Goal: Transaction & Acquisition: Obtain resource

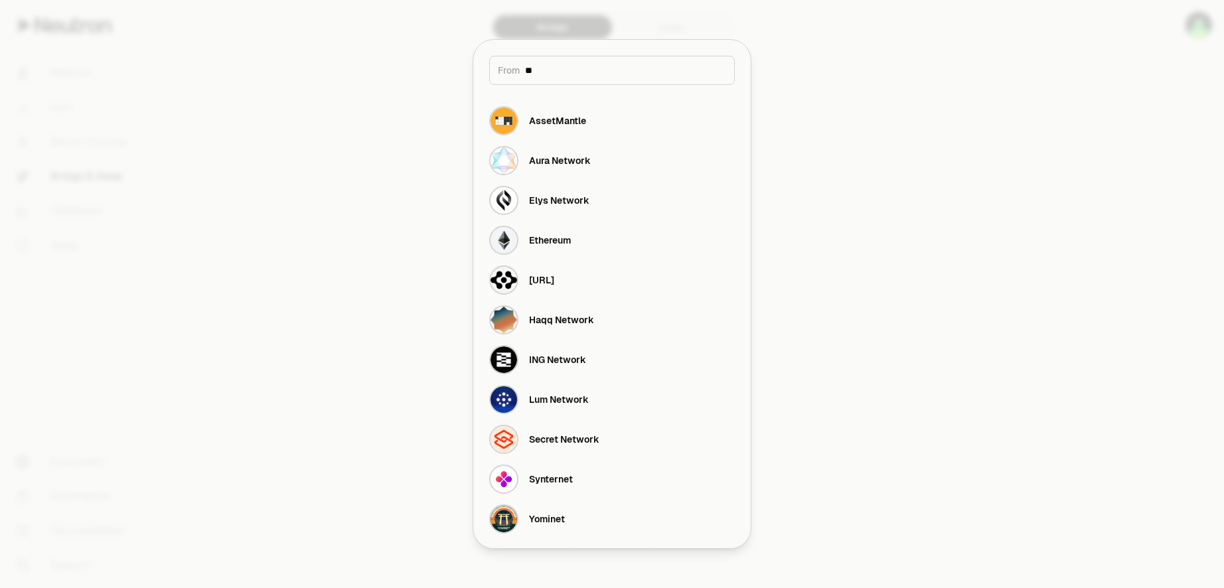
type input "***"
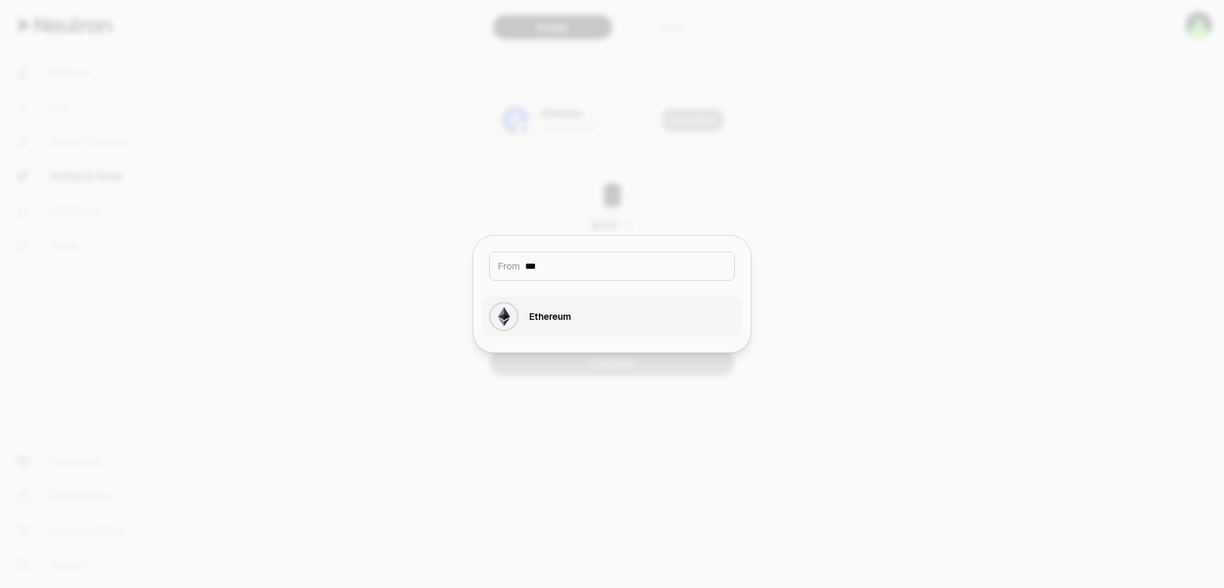
click at [573, 316] on button "Ethereum" at bounding box center [611, 317] width 261 height 40
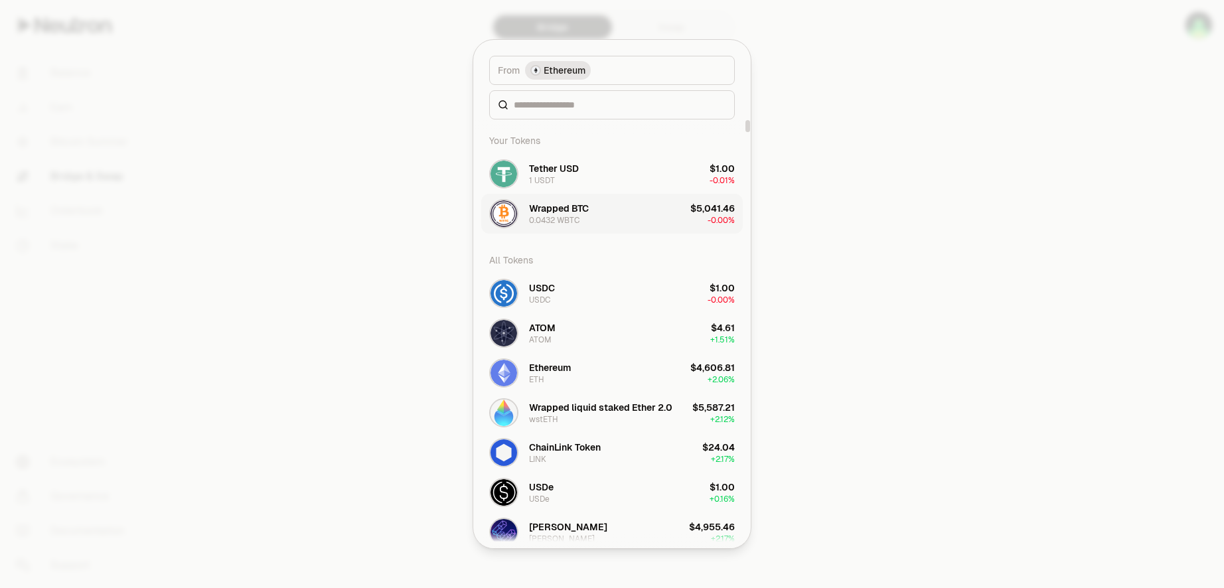
click at [627, 222] on button "Wrapped BTC 0.0432 WBTC $5,041.46 -0.00%" at bounding box center [611, 214] width 261 height 40
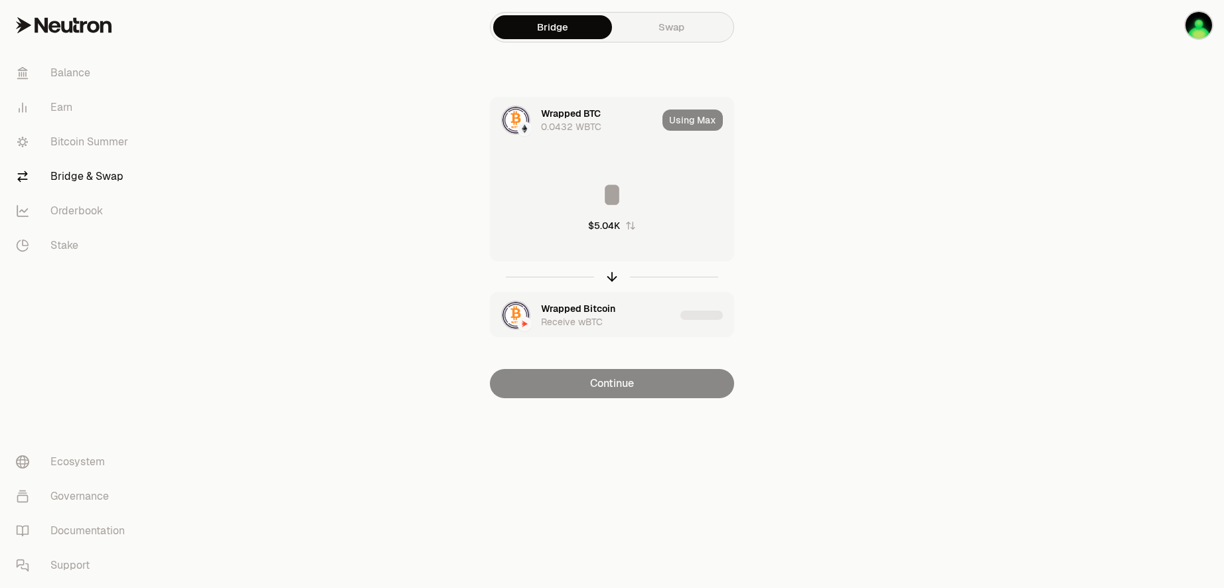
type input "**********"
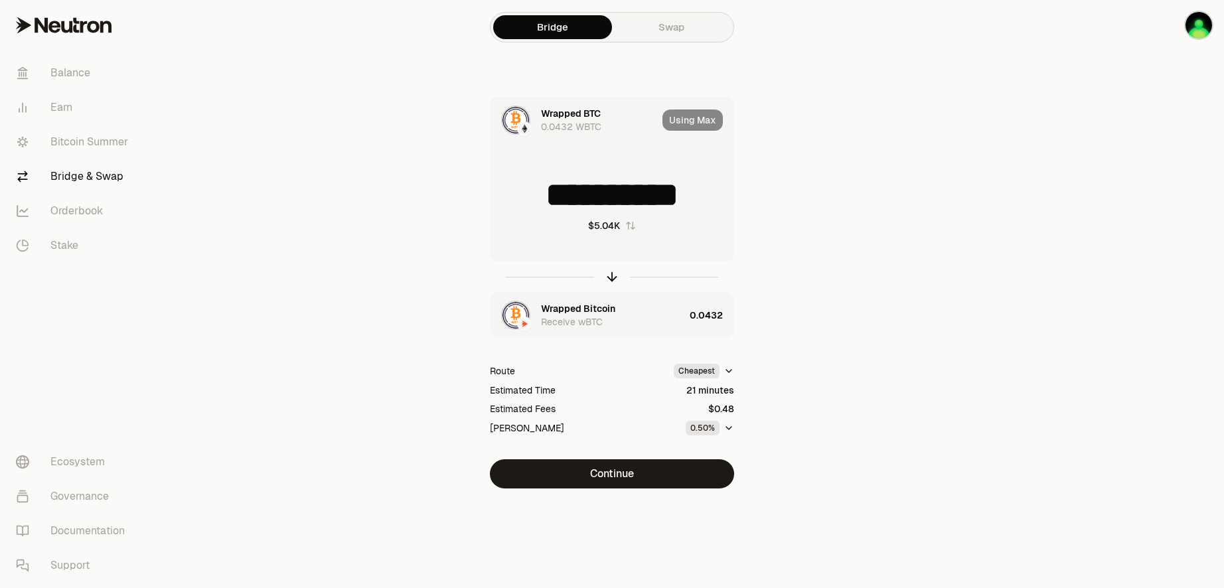
click at [620, 194] on input "**********" at bounding box center [611, 195] width 243 height 40
drag, startPoint x: 684, startPoint y: 498, endPoint x: 669, endPoint y: 474, distance: 28.0
click at [669, 474] on div "**********" at bounding box center [612, 271] width 478 height 542
click at [645, 474] on button "Continue" at bounding box center [612, 473] width 244 height 29
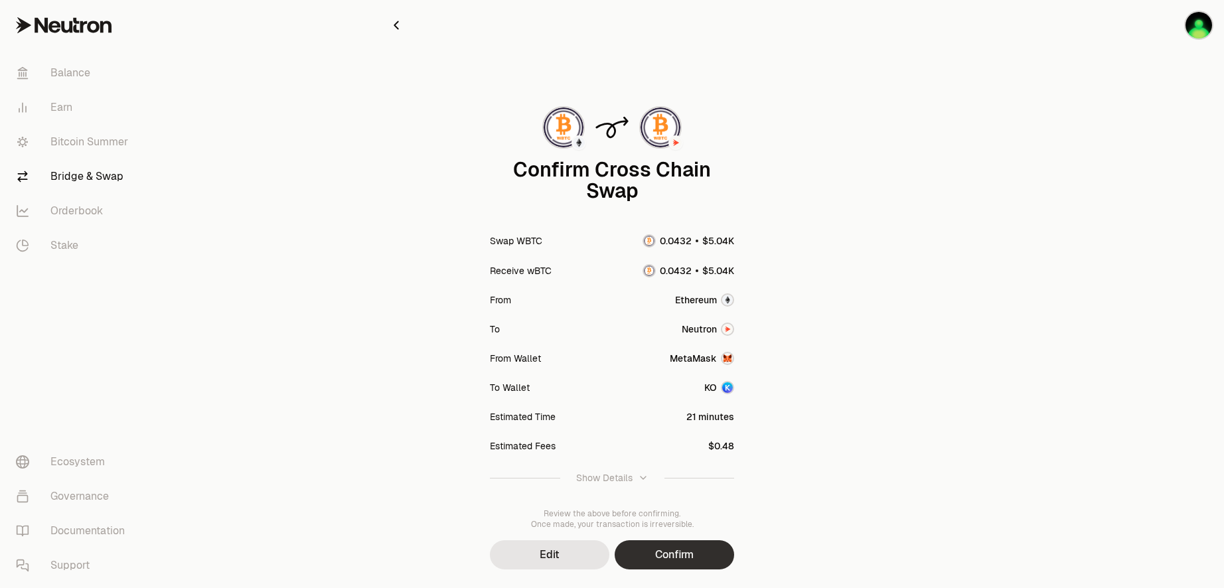
click at [693, 563] on button "Confirm" at bounding box center [674, 554] width 119 height 29
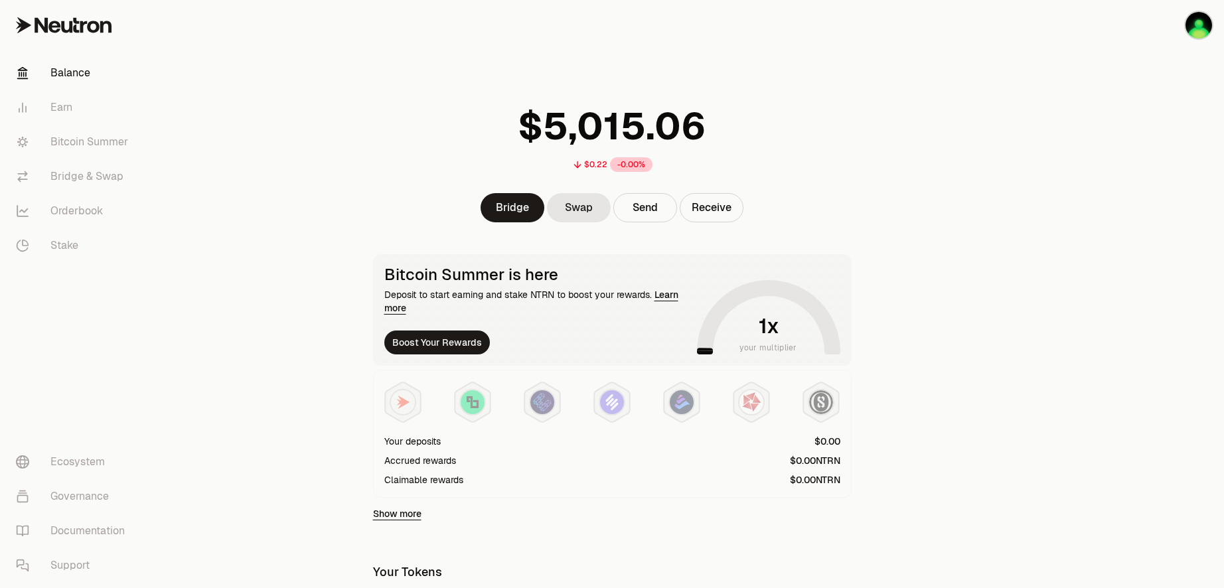
click at [468, 211] on div "Bridge Swap Send Receive" at bounding box center [612, 207] width 510 height 29
click at [491, 212] on link "Bridge" at bounding box center [512, 207] width 64 height 29
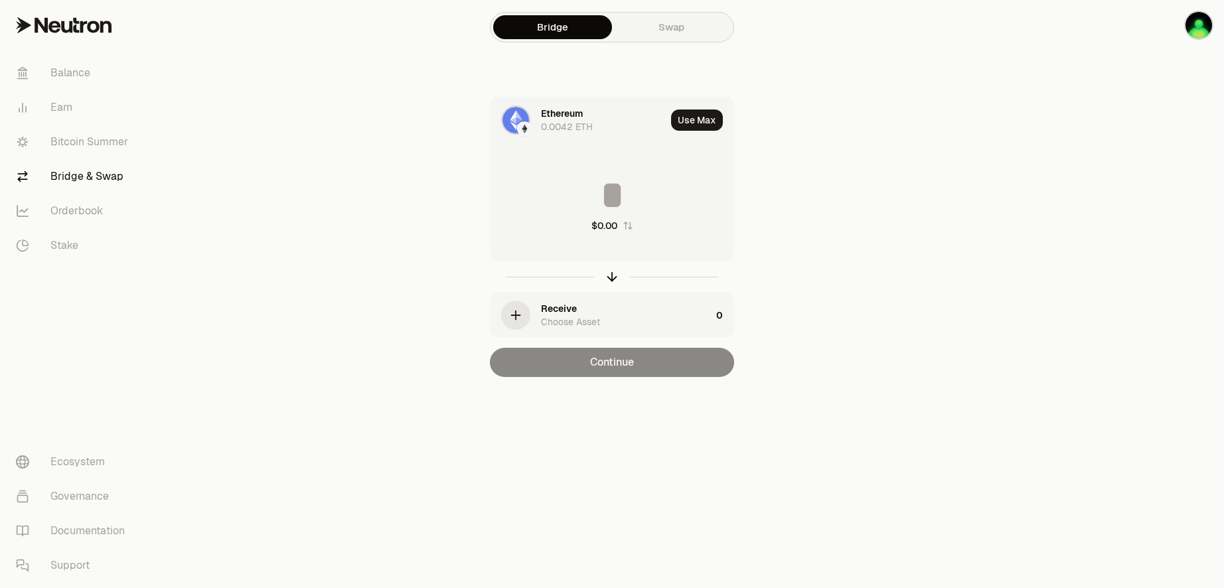
click at [519, 125] on img at bounding box center [524, 129] width 12 height 12
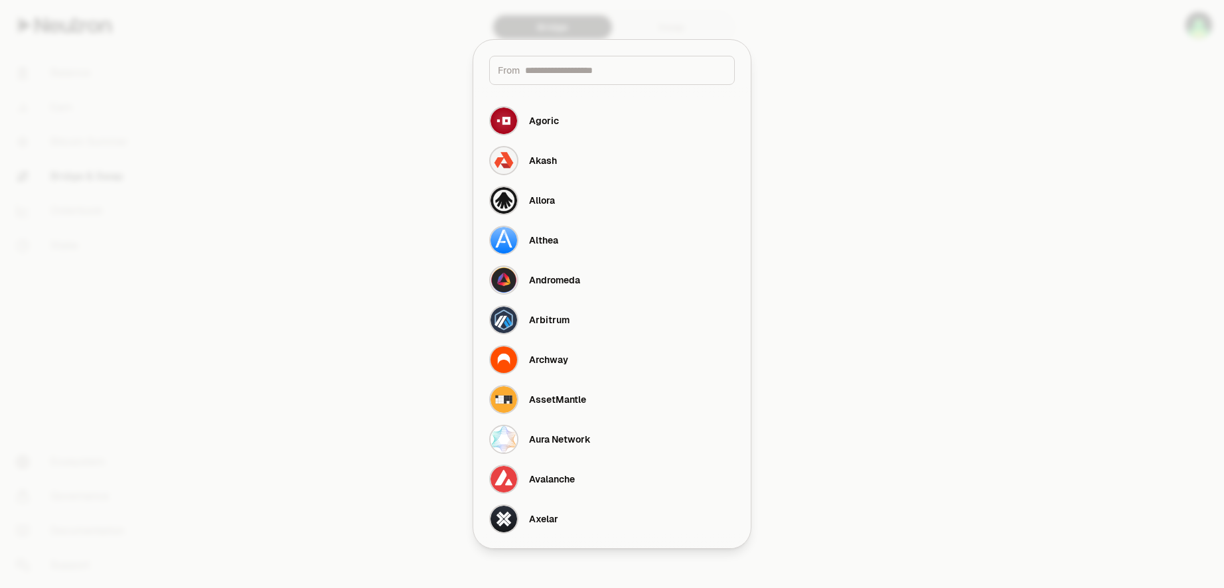
type input "*"
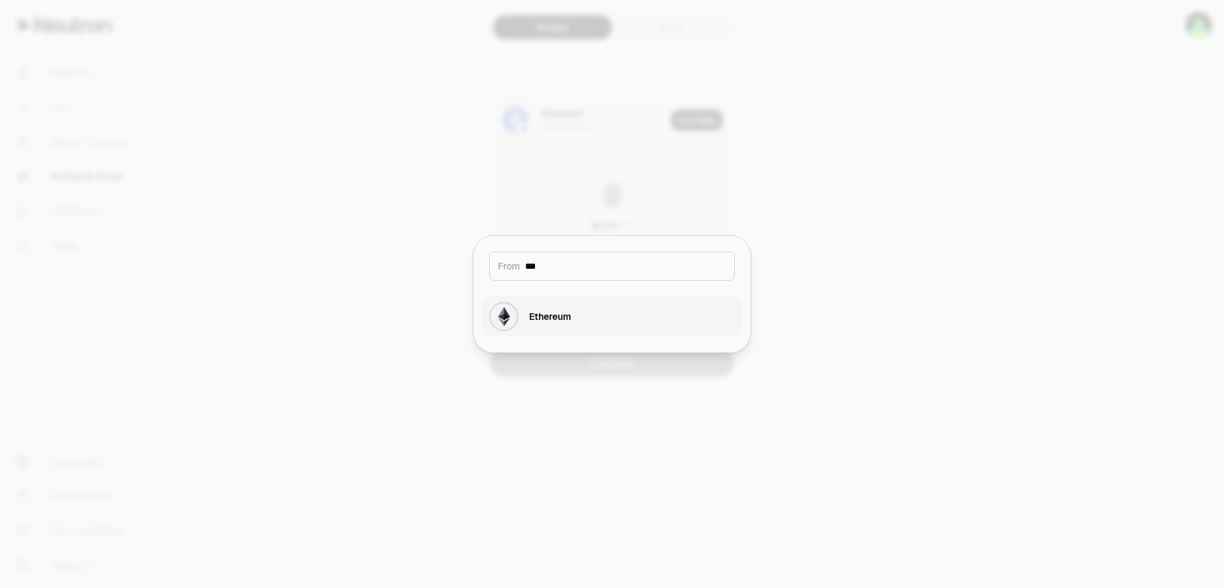
type input "***"
click at [551, 321] on div "Ethereum" at bounding box center [550, 316] width 42 height 13
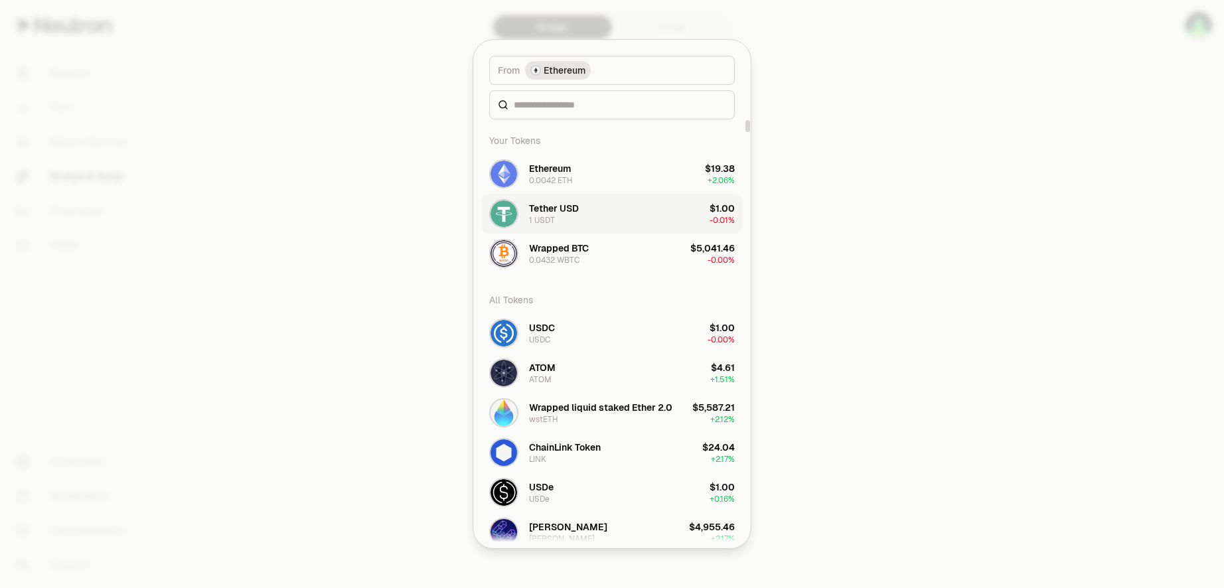
click at [580, 223] on button "Tether USD 1 USDT $1.00 -0.01%" at bounding box center [611, 214] width 261 height 40
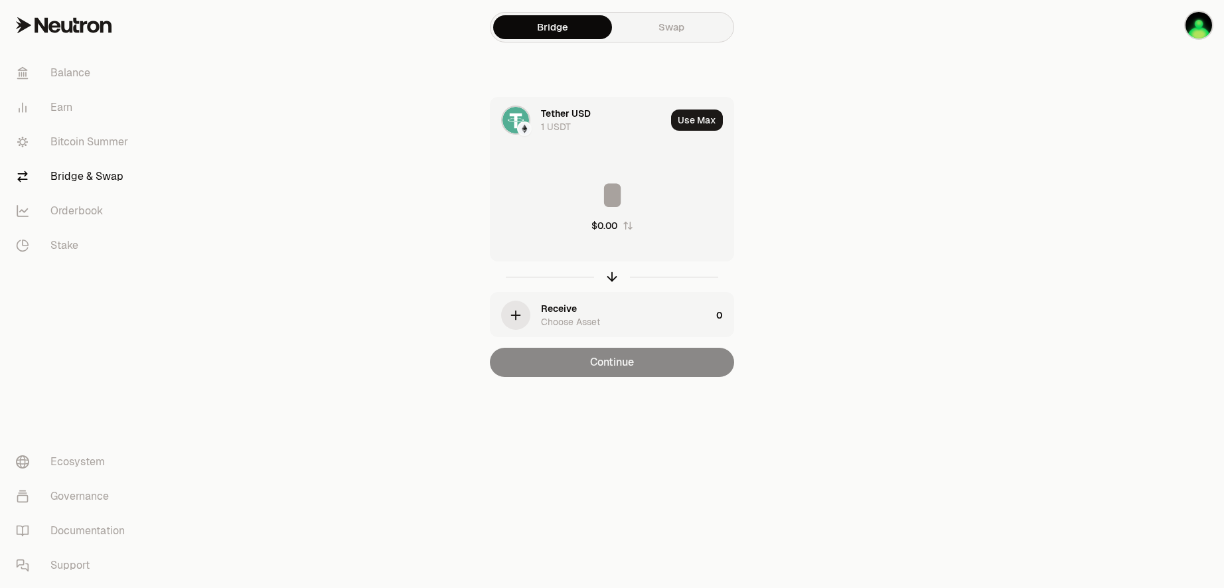
click at [575, 109] on div "Tether USD" at bounding box center [566, 113] width 50 height 13
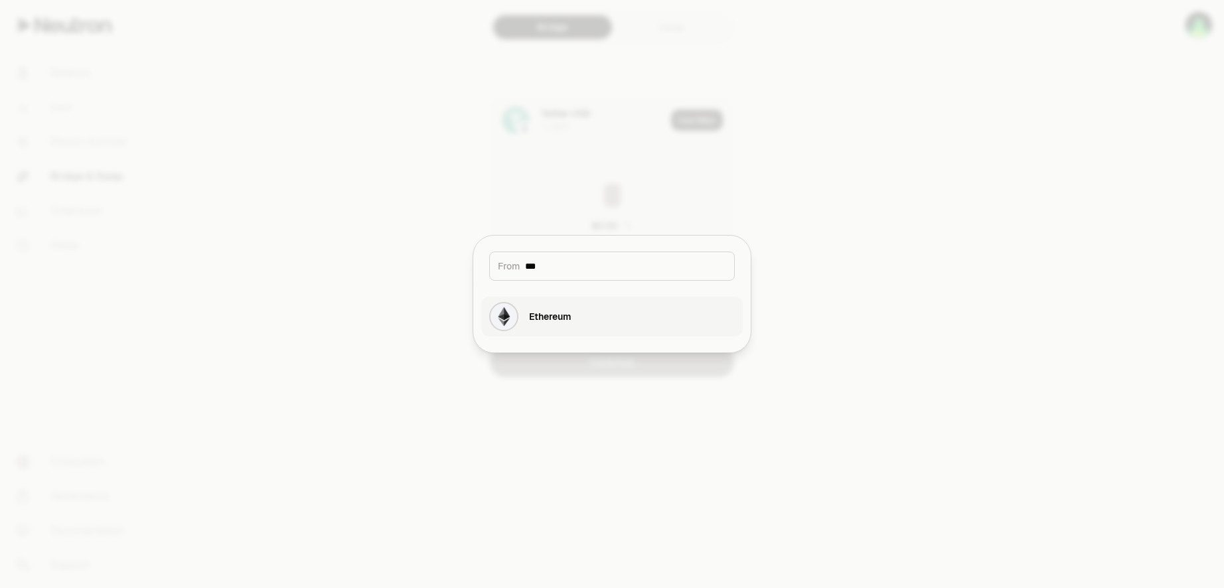
type input "***"
click at [569, 315] on div "Ethereum" at bounding box center [550, 316] width 42 height 13
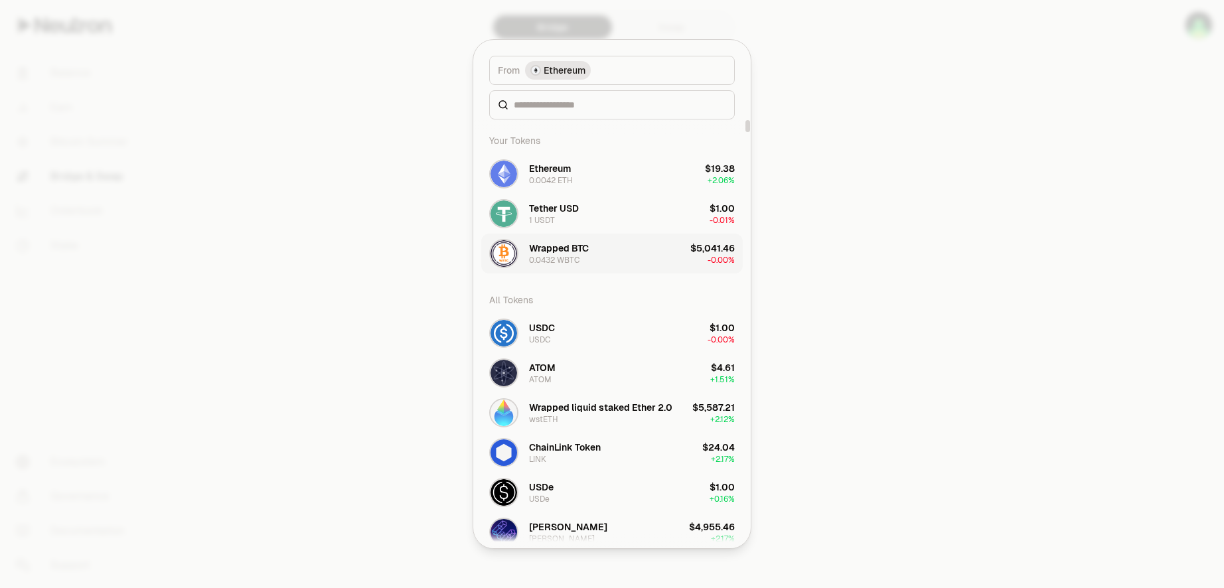
click at [592, 263] on button "Wrapped BTC 0.0432 WBTC $5,041.46 -0.00%" at bounding box center [611, 254] width 261 height 40
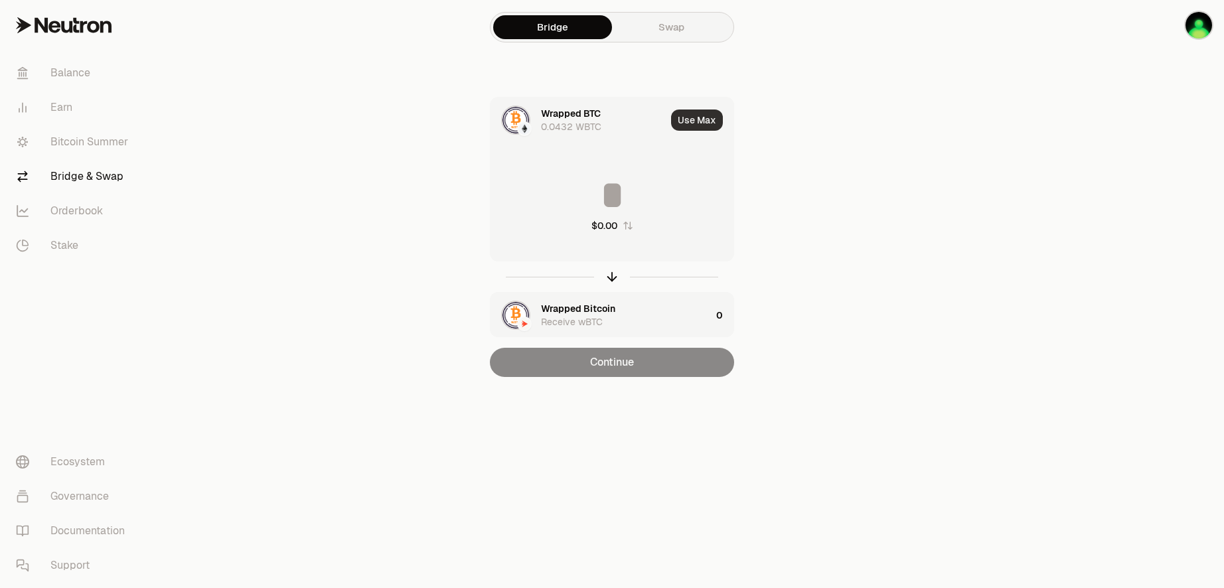
click at [704, 126] on button "Use Max" at bounding box center [697, 119] width 52 height 21
type input "**********"
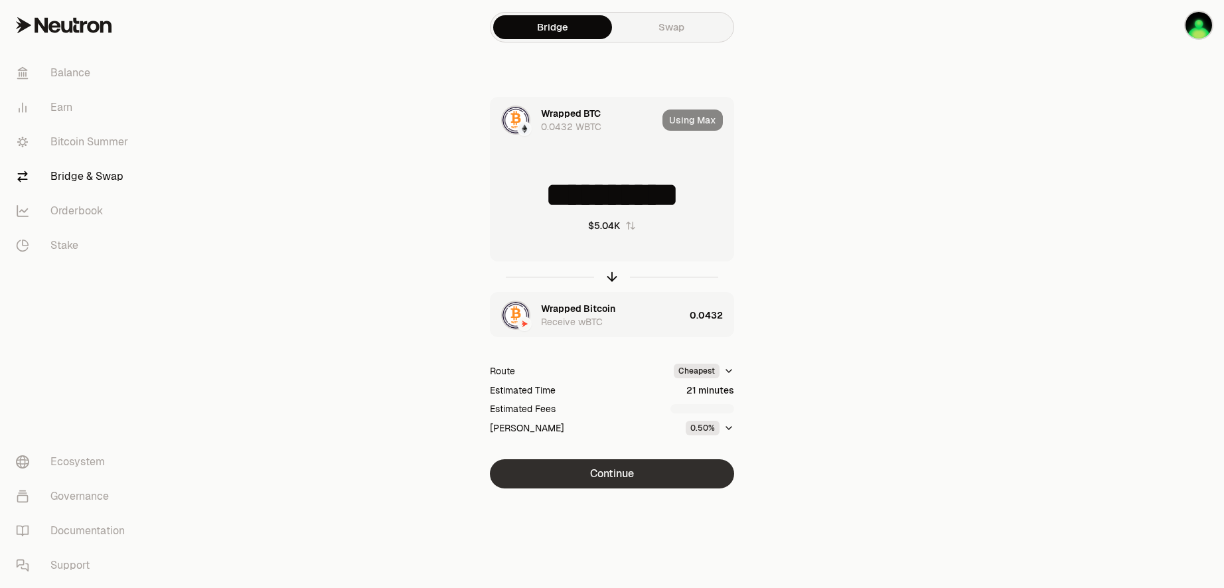
click at [609, 475] on button "Continue" at bounding box center [612, 473] width 244 height 29
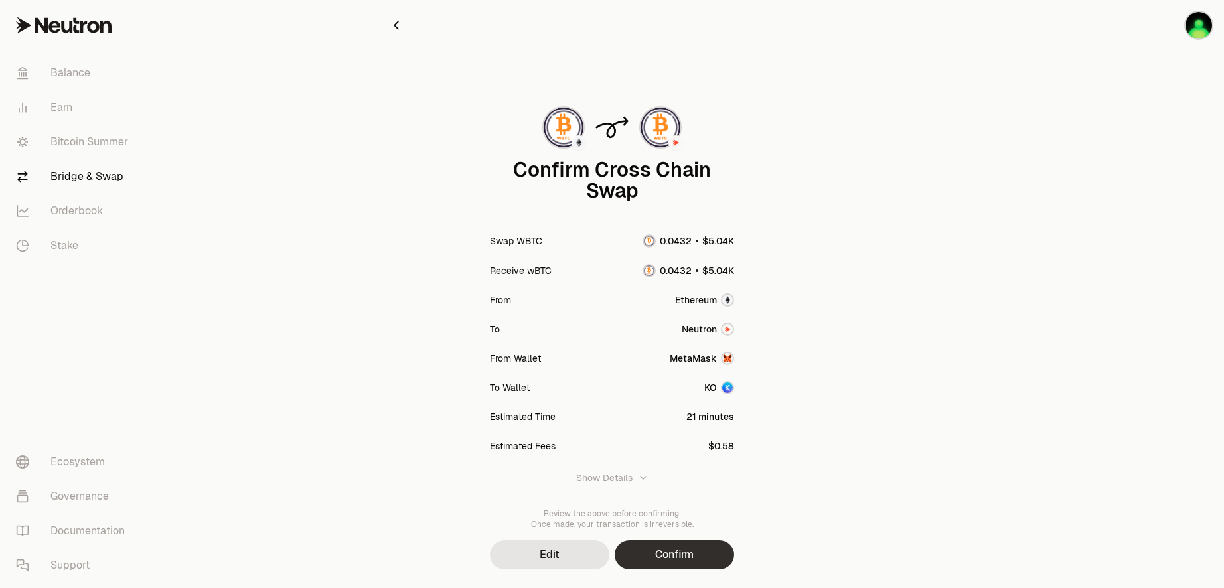
click at [664, 558] on button "Confirm" at bounding box center [674, 554] width 119 height 29
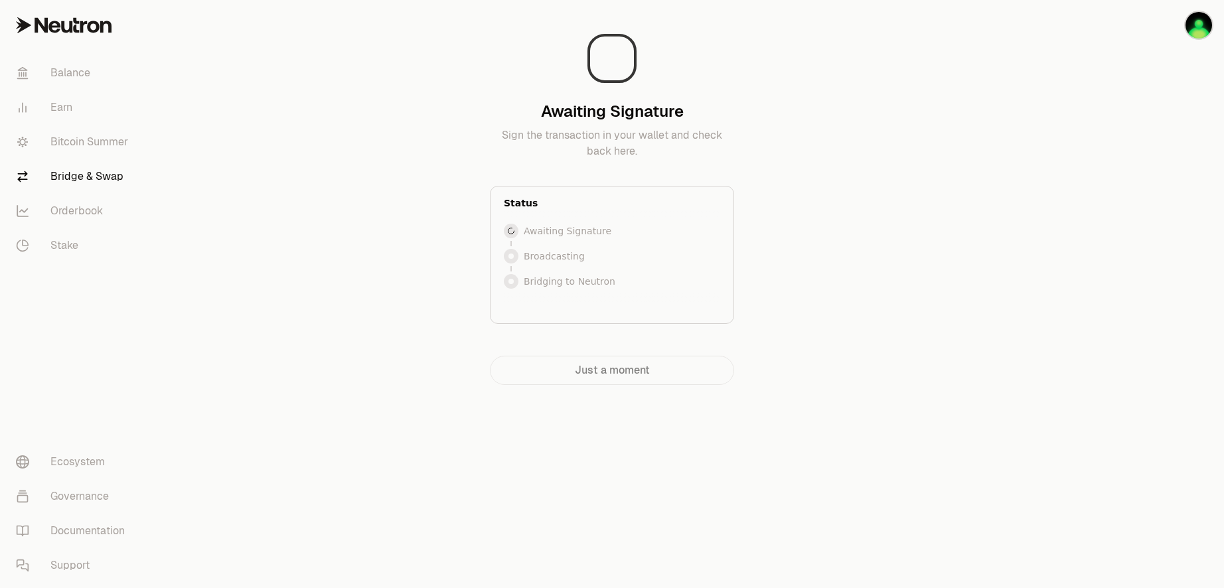
click at [835, 255] on div "Awaiting Signature Sign the transaction in your wallet and check back here. Sta…" at bounding box center [612, 219] width 478 height 438
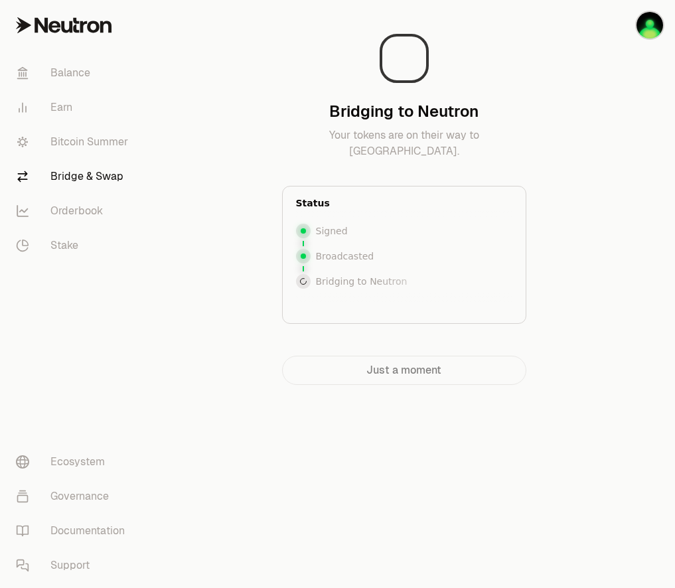
click at [490, 476] on div "Balance Earn Bitcoin Summer Bridge & Swap Orderbook Stake Ecosystem Governance …" at bounding box center [412, 294] width 526 height 588
click at [540, 462] on div "Balance Earn Bitcoin Summer Bridge & Swap Orderbook Stake Ecosystem Governance …" at bounding box center [412, 294] width 526 height 588
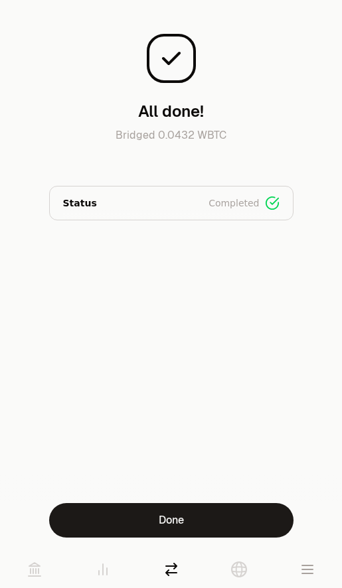
click at [248, 344] on div "All done! Bridged 0.0432 WBTC Status Completed Signed Broadcasted Bridged" at bounding box center [171, 251] width 342 height 503
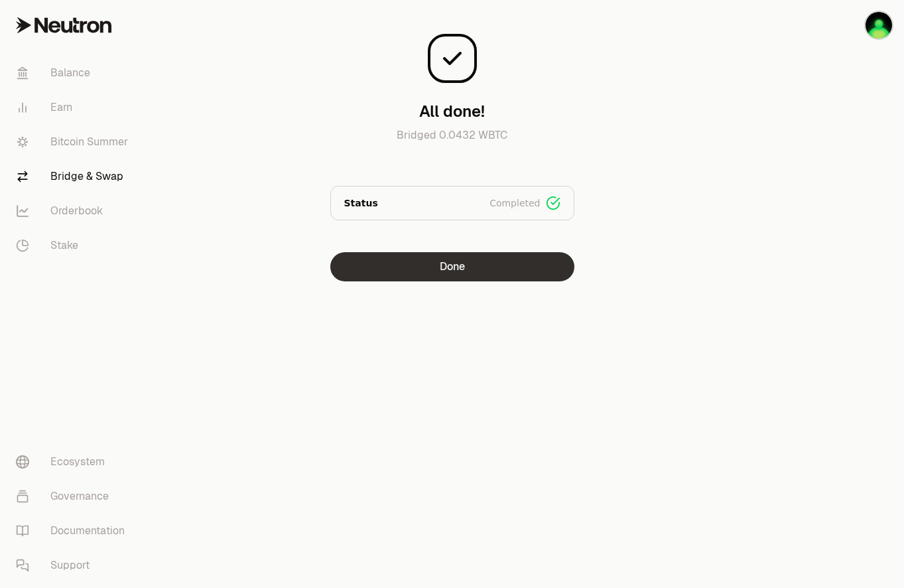
click at [412, 269] on button "Done" at bounding box center [452, 266] width 244 height 29
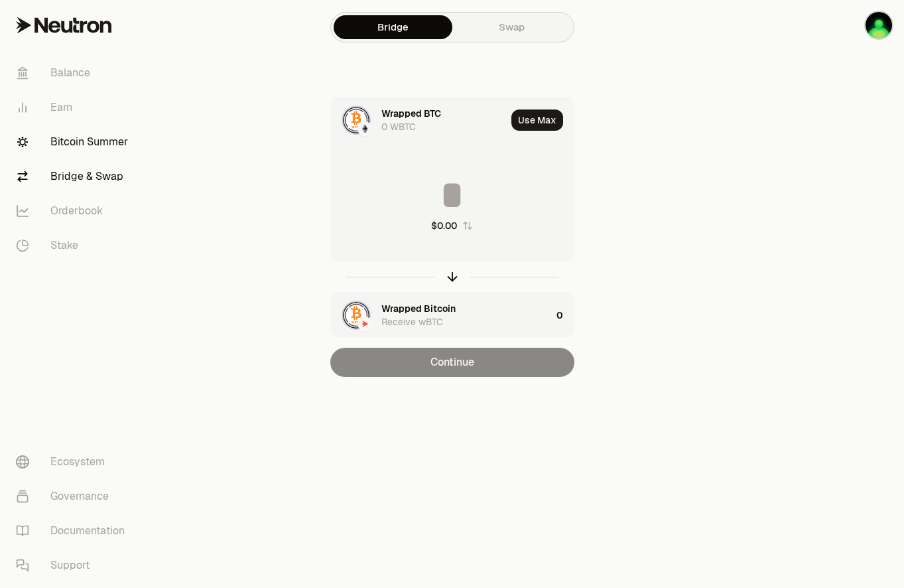
click at [70, 143] on link "Bitcoin Summer" at bounding box center [74, 142] width 138 height 35
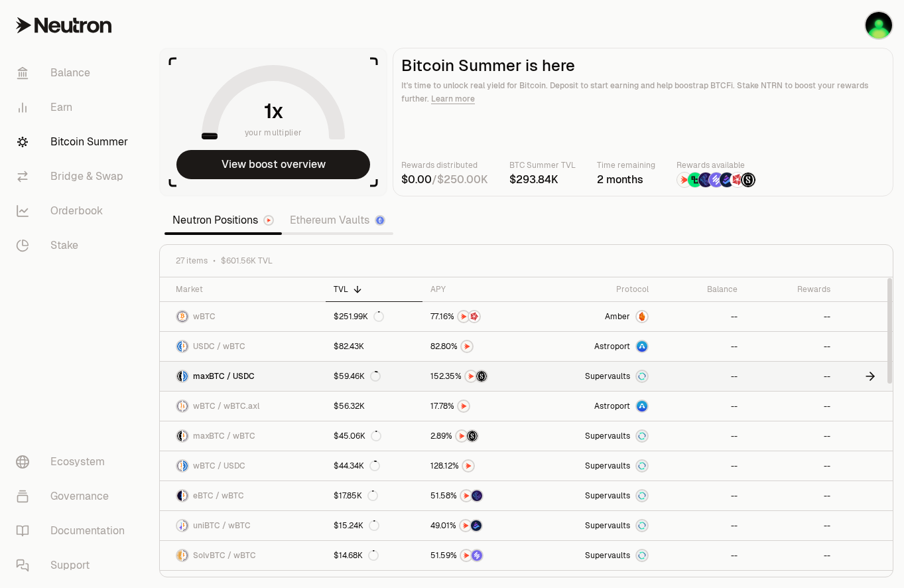
click at [279, 379] on link "maxBTC / USDC" at bounding box center [243, 376] width 166 height 29
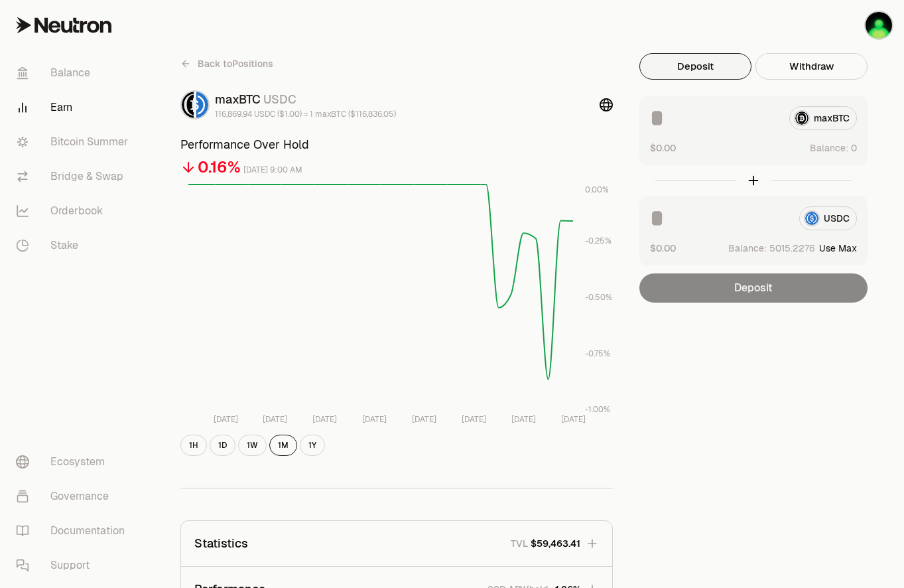
click at [745, 417] on div "Back to Positions maxBTC USDC 116,869.94 USDC ($1.00) = 1 maxBTC ($116,836.05) …" at bounding box center [527, 436] width 724 height 766
drag, startPoint x: 841, startPoint y: 122, endPoint x: 837, endPoint y: 131, distance: 9.2
click at [841, 122] on div "maxBTC" at bounding box center [753, 118] width 207 height 24
click at [838, 145] on button "Use Max" at bounding box center [839, 147] width 38 height 13
type input "**********"
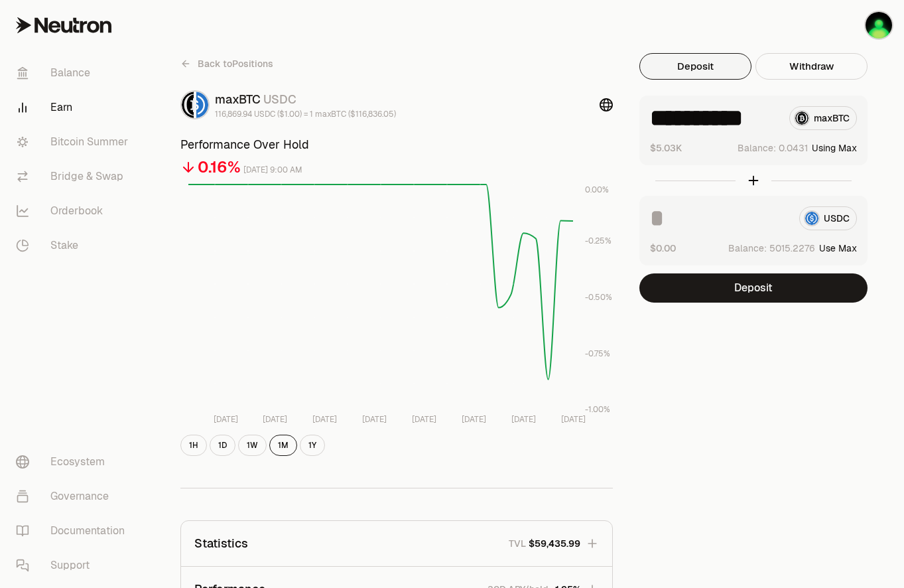
click at [855, 151] on button "Using Max" at bounding box center [834, 147] width 45 height 13
click at [847, 244] on button "Use Max" at bounding box center [839, 248] width 38 height 13
type input "**********"
click at [711, 113] on input "**********" at bounding box center [714, 118] width 129 height 24
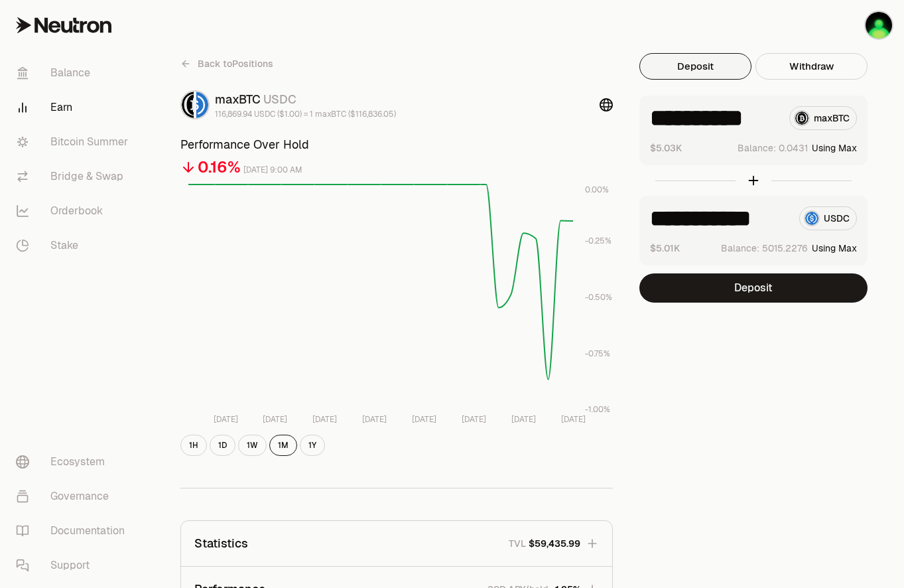
click at [749, 217] on input "**********" at bounding box center [719, 218] width 139 height 24
click at [741, 290] on button "Deposit" at bounding box center [754, 287] width 228 height 29
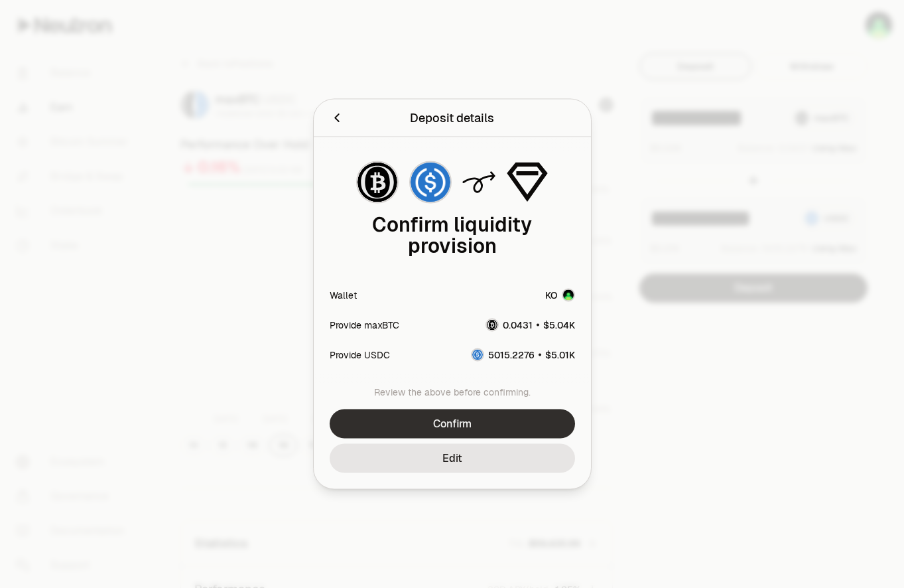
click at [492, 417] on button "Confirm" at bounding box center [453, 423] width 246 height 29
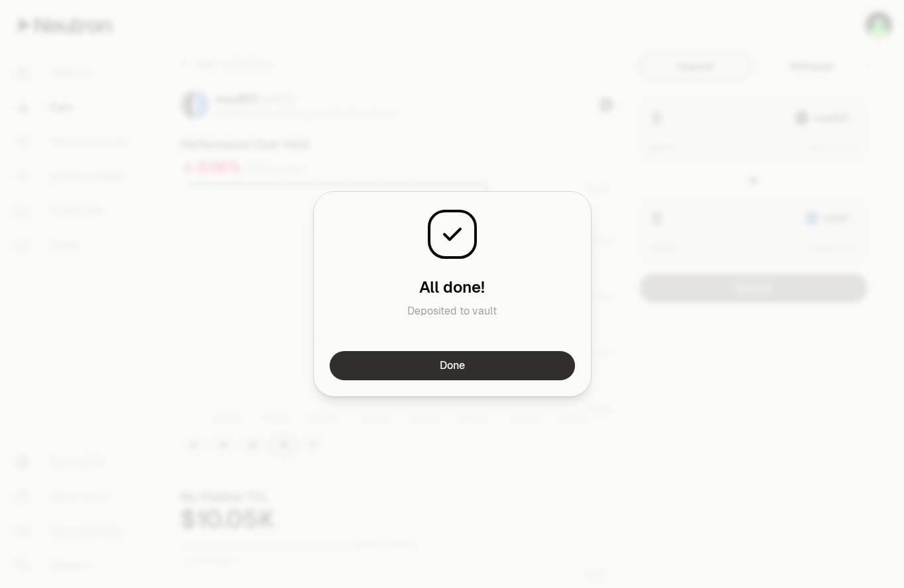
click at [459, 361] on button "Done" at bounding box center [453, 365] width 246 height 29
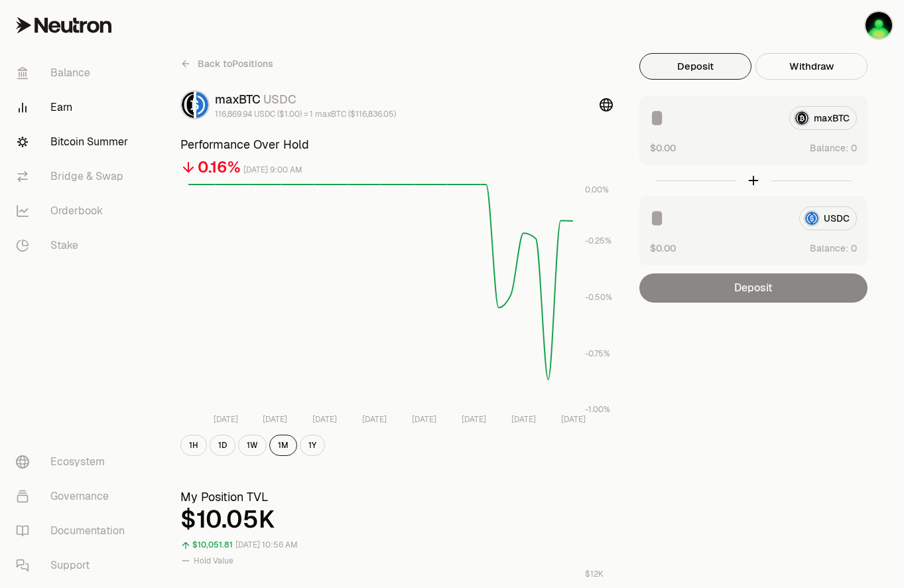
click at [94, 142] on link "Bitcoin Summer" at bounding box center [74, 142] width 138 height 35
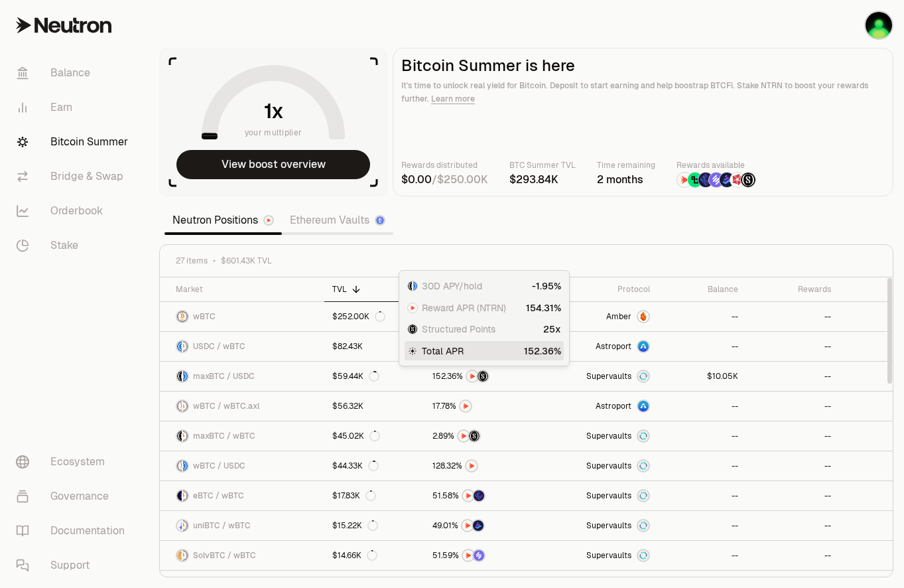
click at [490, 228] on section "your multiplier View boost overview Bitcoin Summer is here It's time to unlock …" at bounding box center [527, 294] width 756 height 588
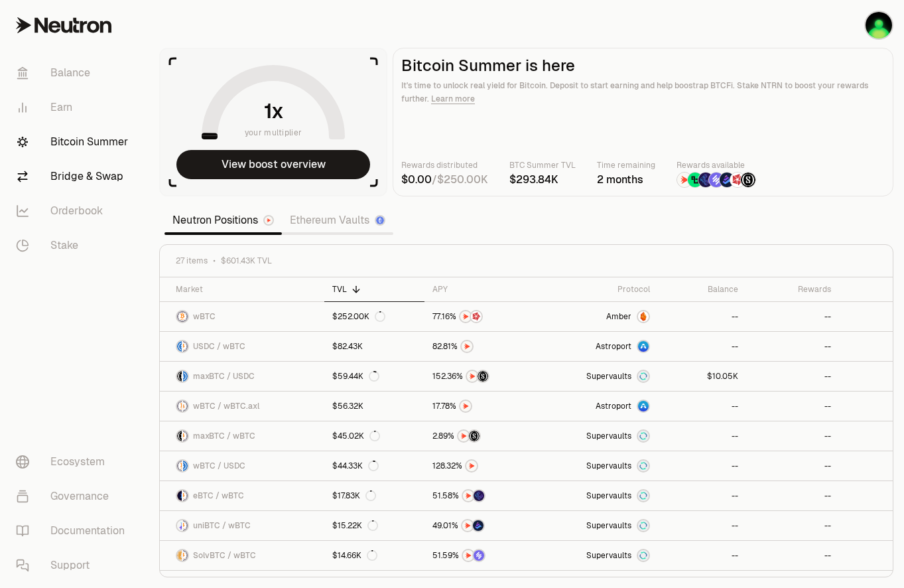
click at [76, 175] on link "Bridge & Swap" at bounding box center [74, 176] width 138 height 35
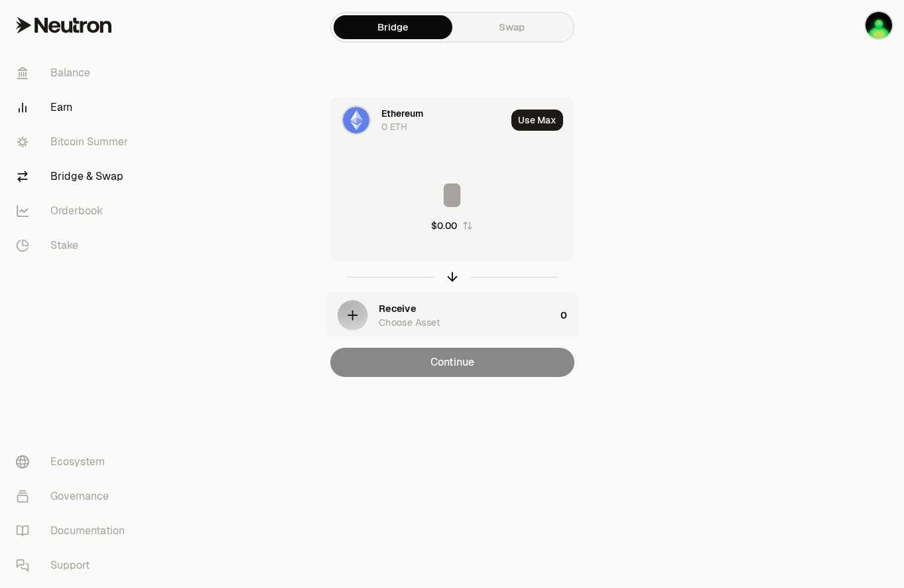
click at [75, 109] on link "Earn" at bounding box center [74, 107] width 138 height 35
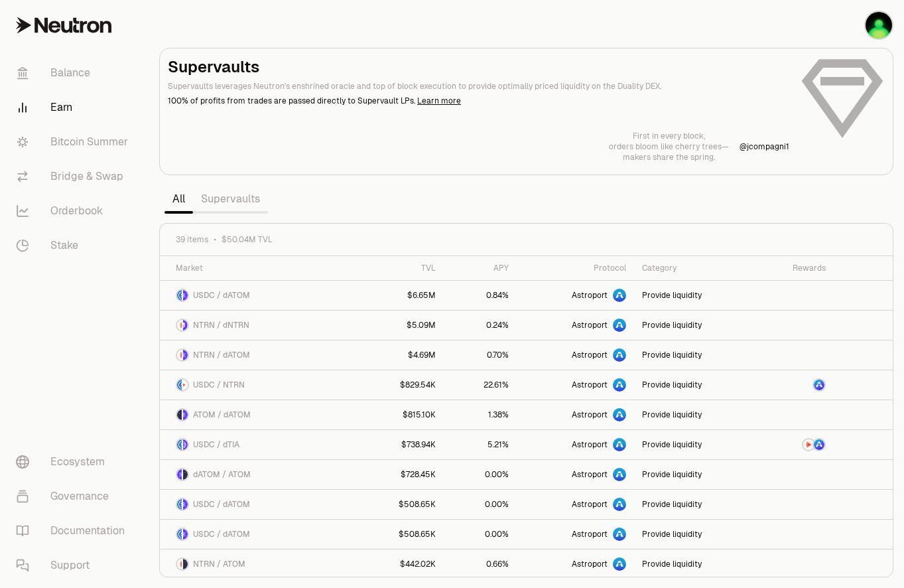
click at [233, 200] on link "Supervaults" at bounding box center [230, 199] width 75 height 27
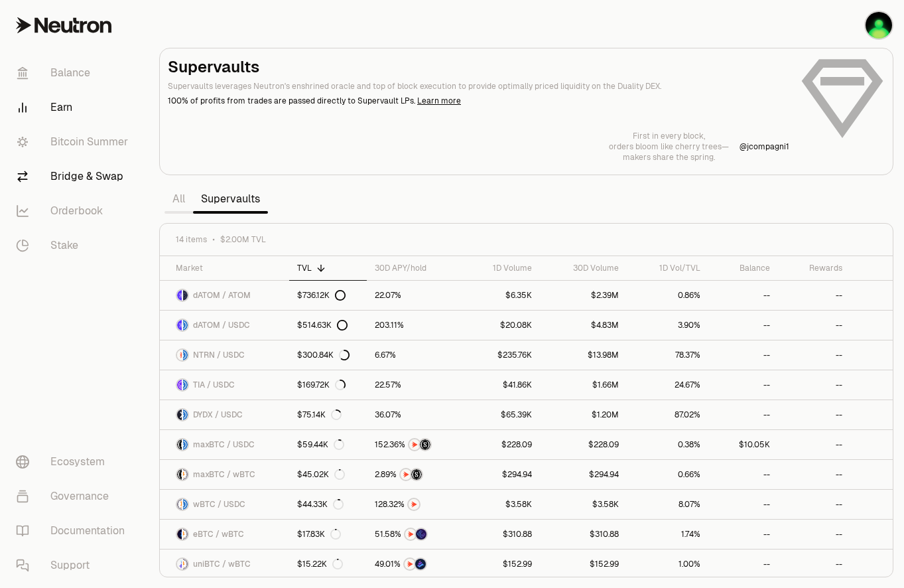
click at [89, 167] on link "Bridge & Swap" at bounding box center [74, 176] width 138 height 35
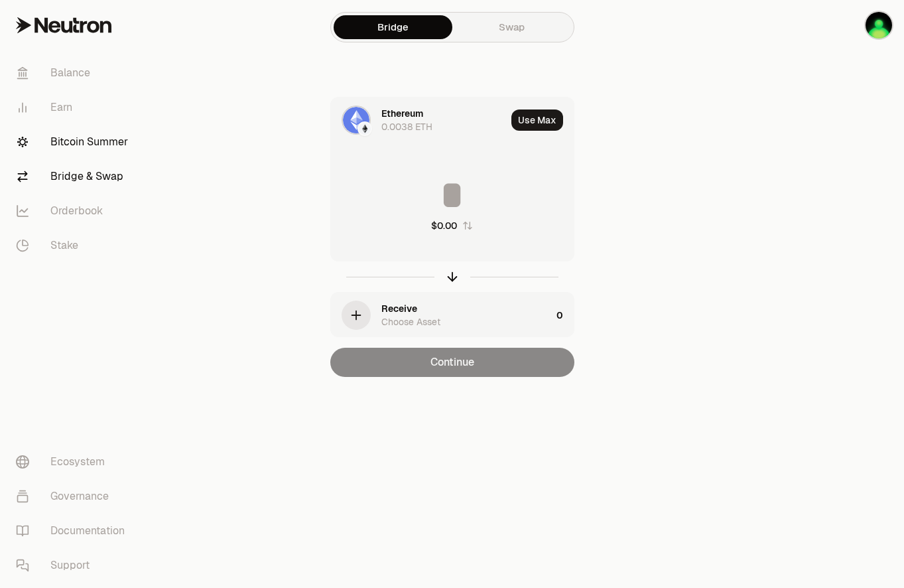
click at [88, 133] on link "Bitcoin Summer" at bounding box center [74, 142] width 138 height 35
click at [86, 148] on link "Bitcoin Summer" at bounding box center [74, 142] width 138 height 35
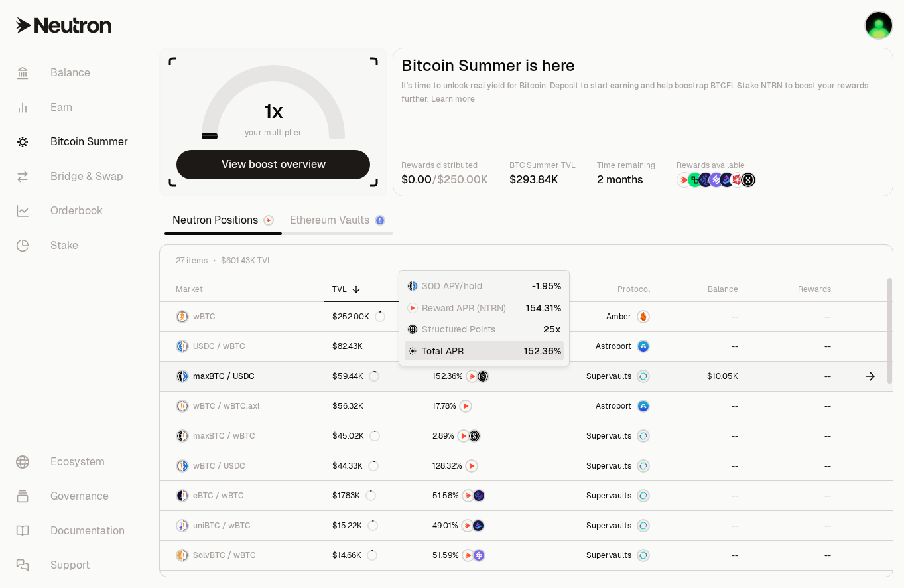
click at [468, 376] on img at bounding box center [472, 376] width 11 height 11
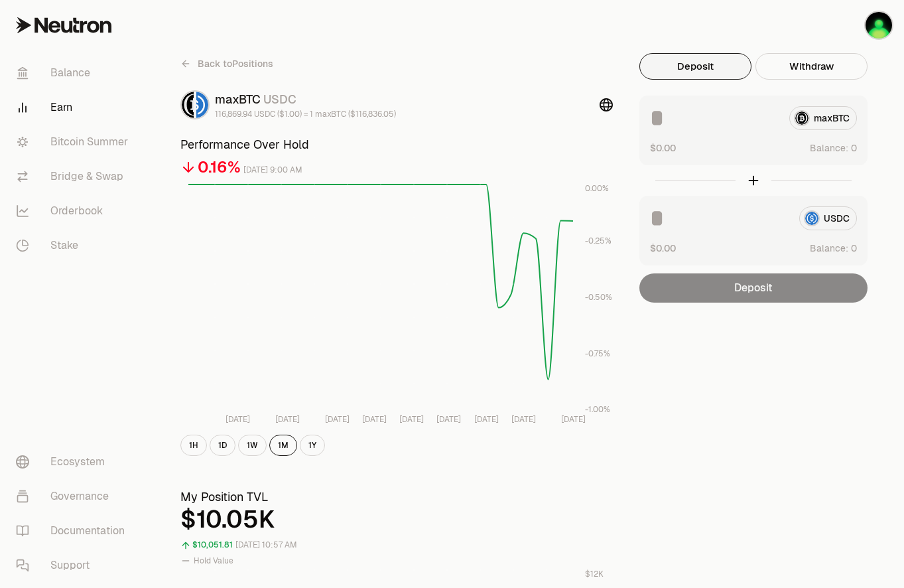
drag, startPoint x: 786, startPoint y: 488, endPoint x: 545, endPoint y: 261, distance: 331.0
click at [98, 145] on link "Bitcoin Summer" at bounding box center [74, 142] width 138 height 35
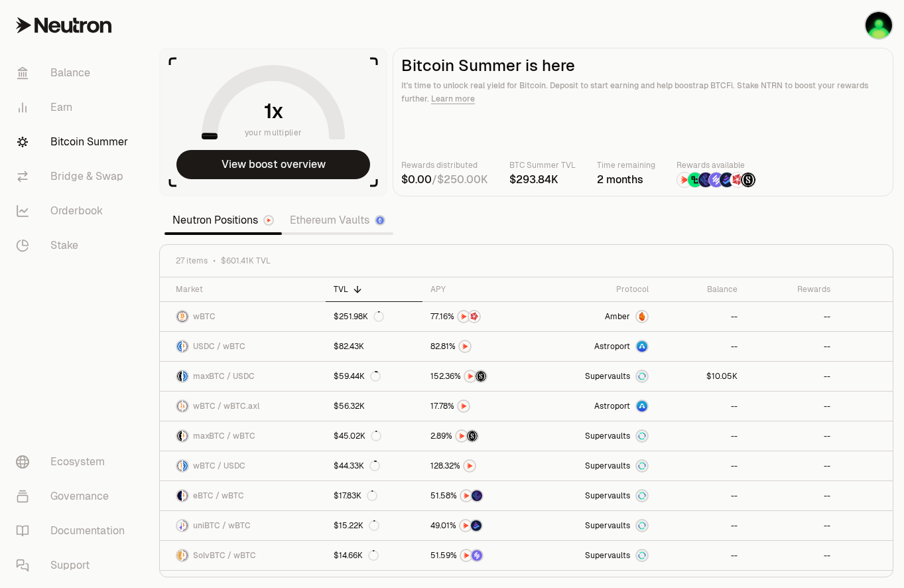
click at [460, 97] on link "Learn more" at bounding box center [453, 99] width 44 height 11
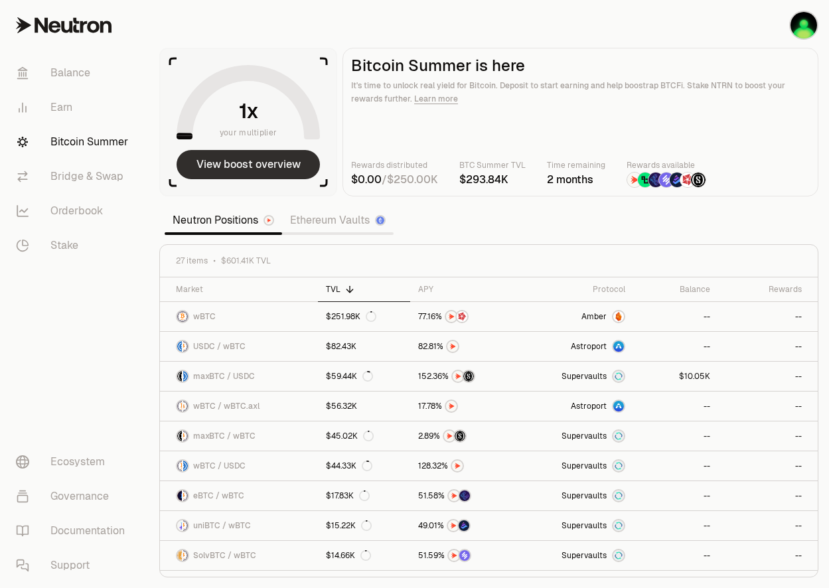
click at [228, 165] on button "View boost overview" at bounding box center [248, 164] width 143 height 29
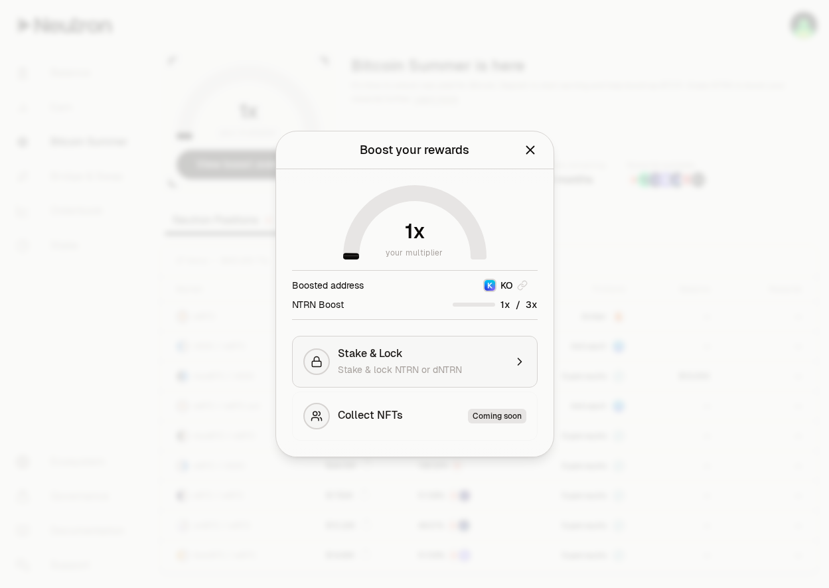
click at [463, 368] on div "Stake & lock NTRN or dNTRN" at bounding box center [421, 369] width 167 height 13
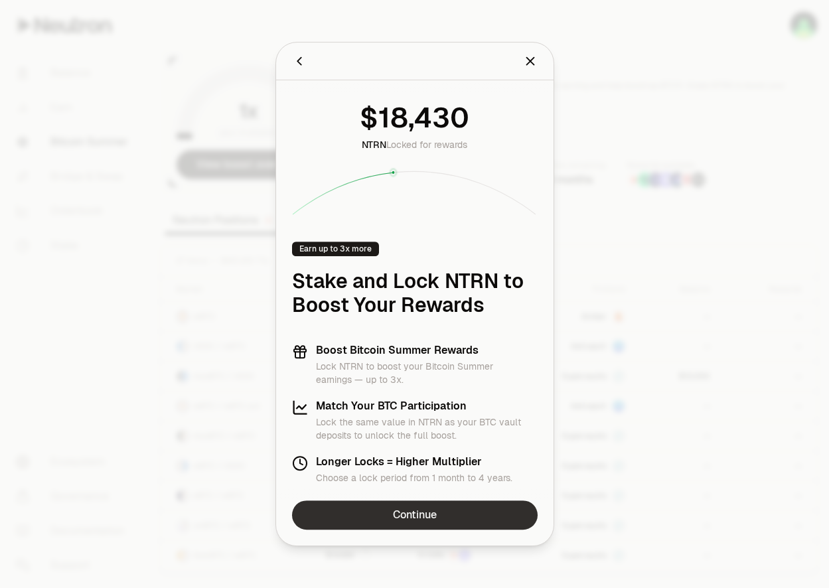
click at [403, 522] on link "Continue" at bounding box center [415, 514] width 246 height 29
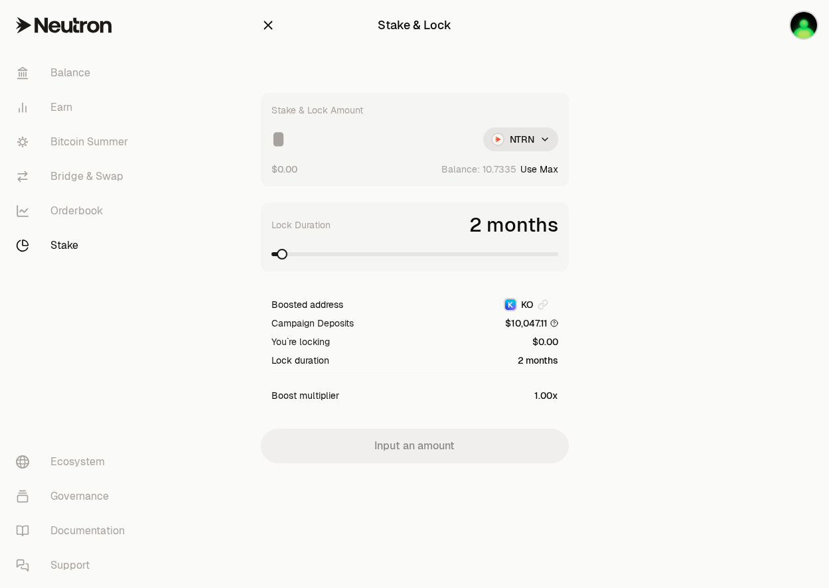
click at [543, 171] on button "Use Max" at bounding box center [539, 169] width 38 height 13
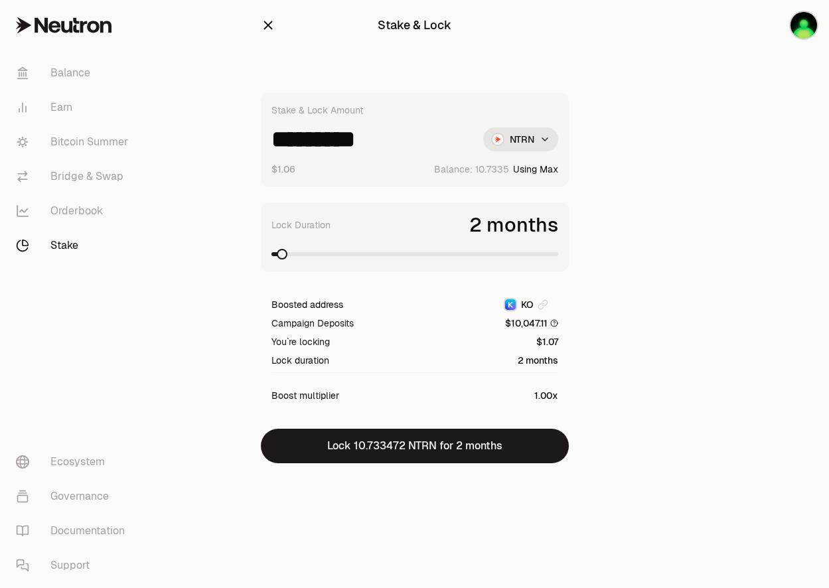
type input "*********"
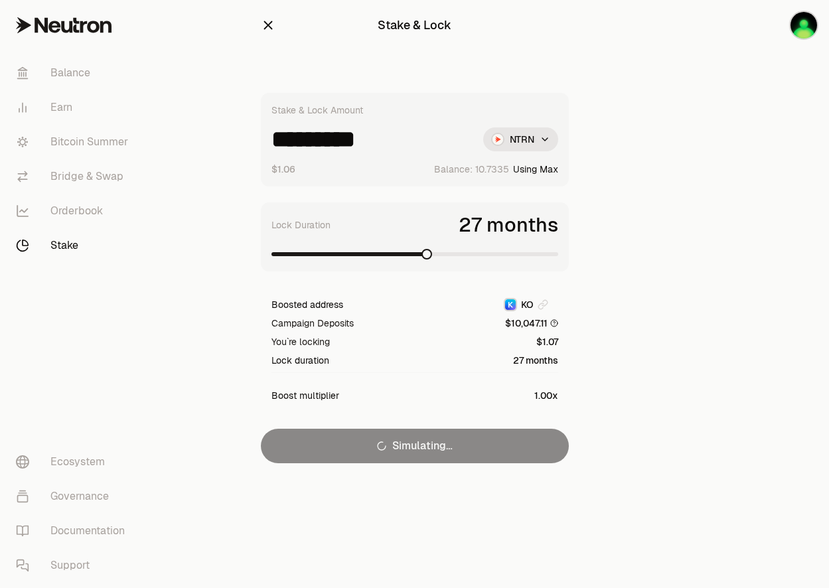
click at [429, 259] on span at bounding box center [414, 254] width 287 height 13
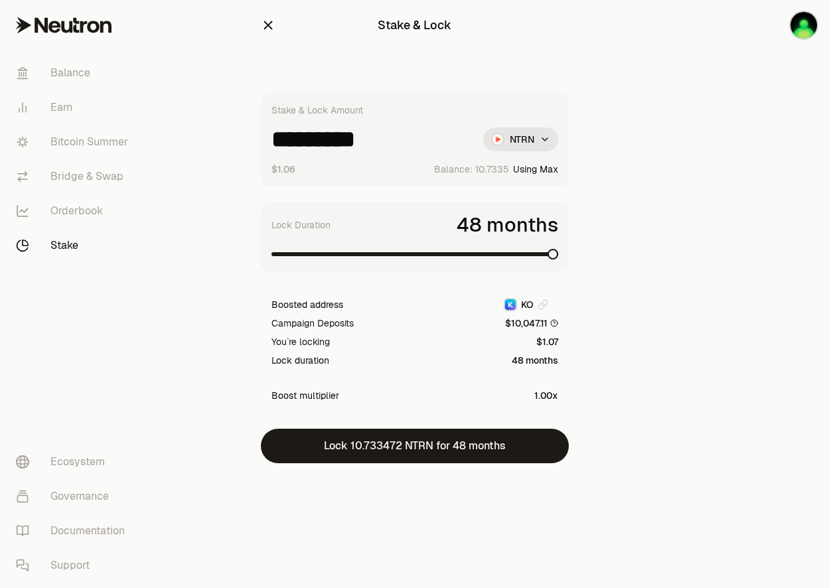
click at [558, 257] on span at bounding box center [414, 254] width 287 height 13
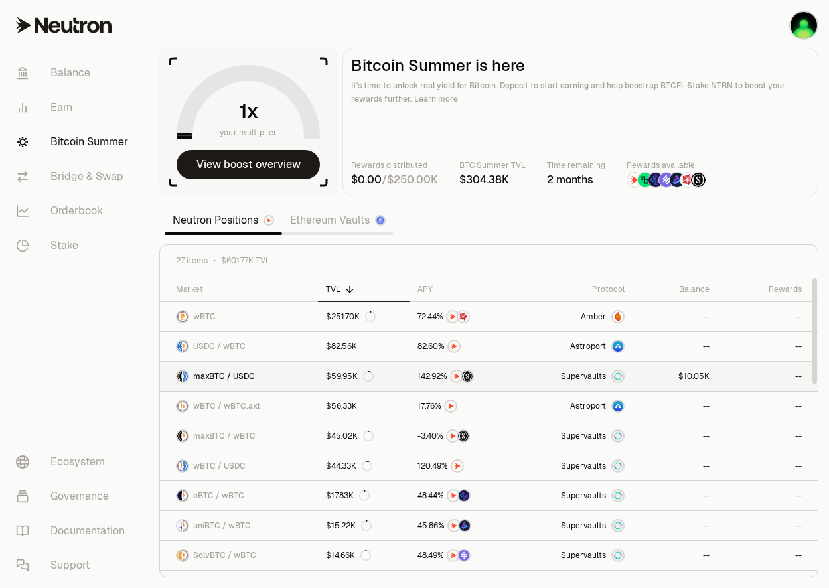
click at [524, 382] on link "Supervaults" at bounding box center [577, 376] width 111 height 29
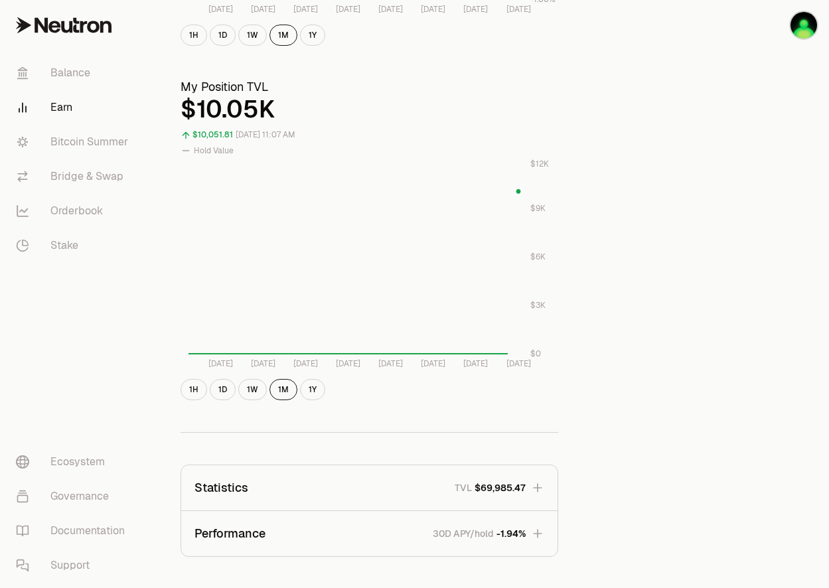
scroll to position [586, 0]
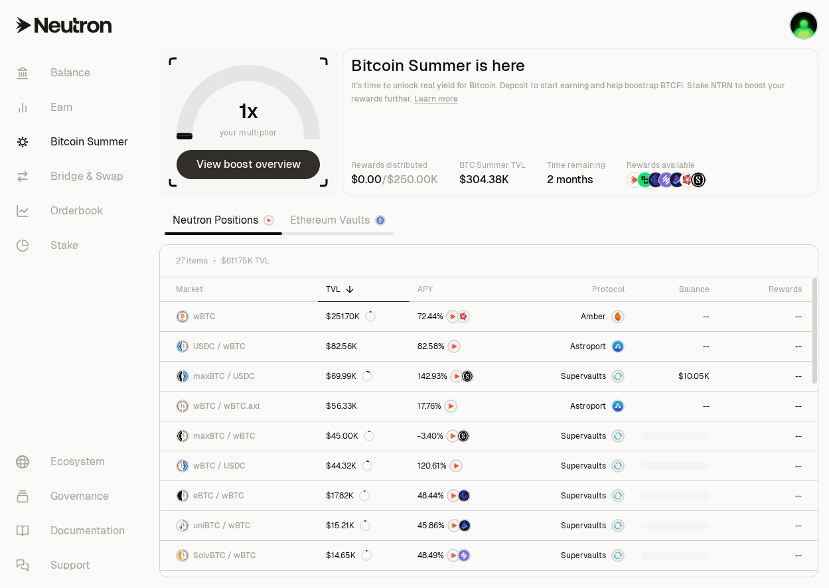
click at [226, 165] on button "View boost overview" at bounding box center [248, 164] width 143 height 29
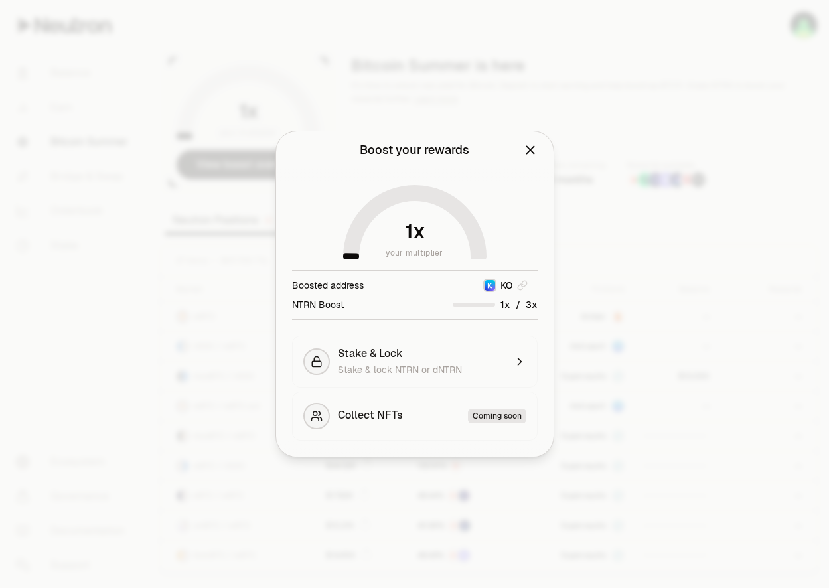
click at [364, 309] on div "NTRN Boost /" at bounding box center [415, 304] width 246 height 14
click at [421, 375] on span "Stake & lock NTRN or dNTRN" at bounding box center [400, 370] width 124 height 12
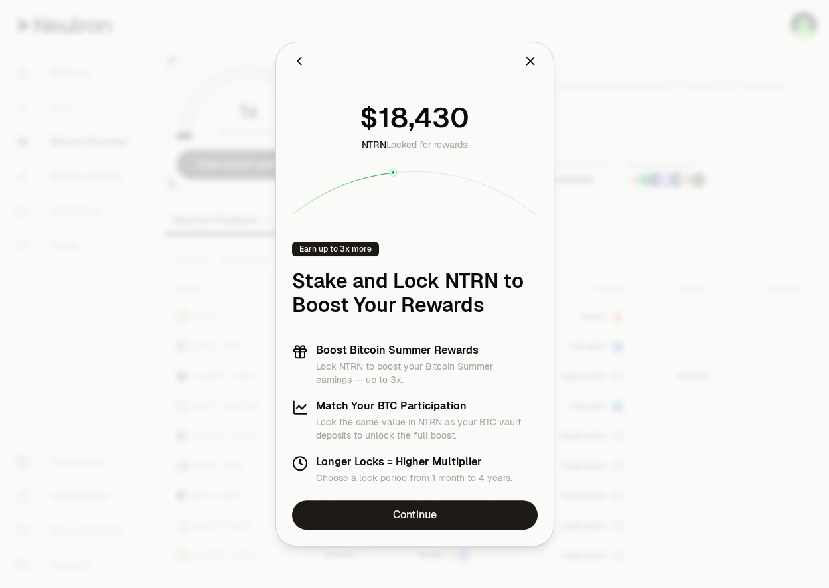
drag, startPoint x: 394, startPoint y: 177, endPoint x: 375, endPoint y: 181, distance: 19.8
click at [375, 181] on icon at bounding box center [415, 191] width 246 height 48
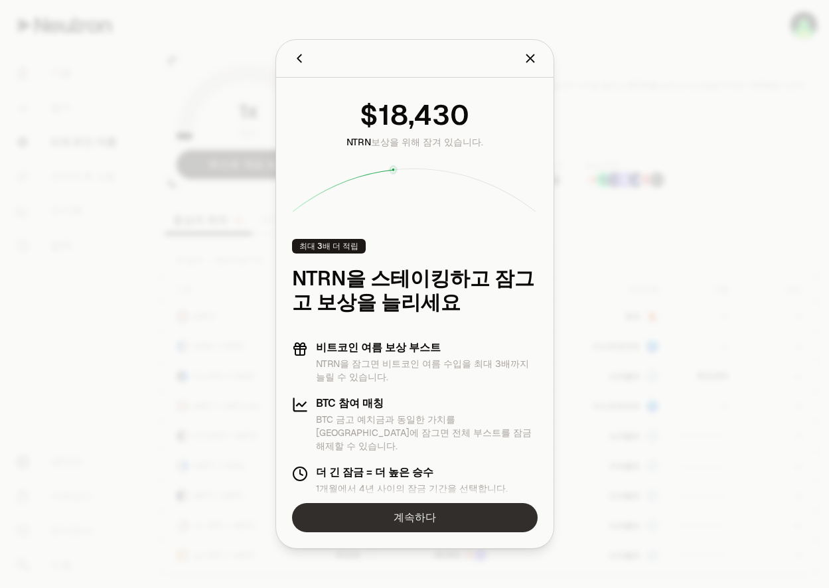
click at [359, 521] on link "계속하다" at bounding box center [415, 517] width 246 height 29
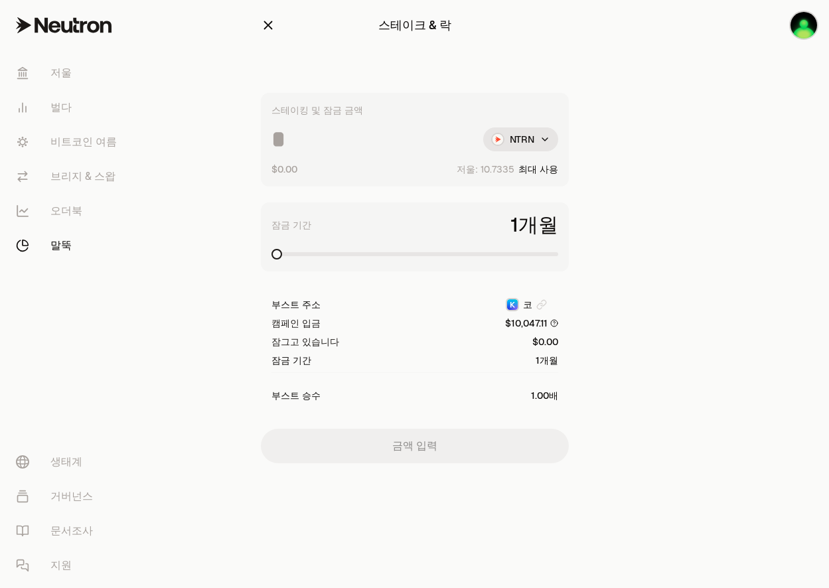
click at [412, 253] on span at bounding box center [414, 254] width 287 height 4
click at [412, 260] on span at bounding box center [414, 254] width 287 height 13
click at [545, 164] on button "최대 사용" at bounding box center [538, 169] width 40 height 13
type input "*********"
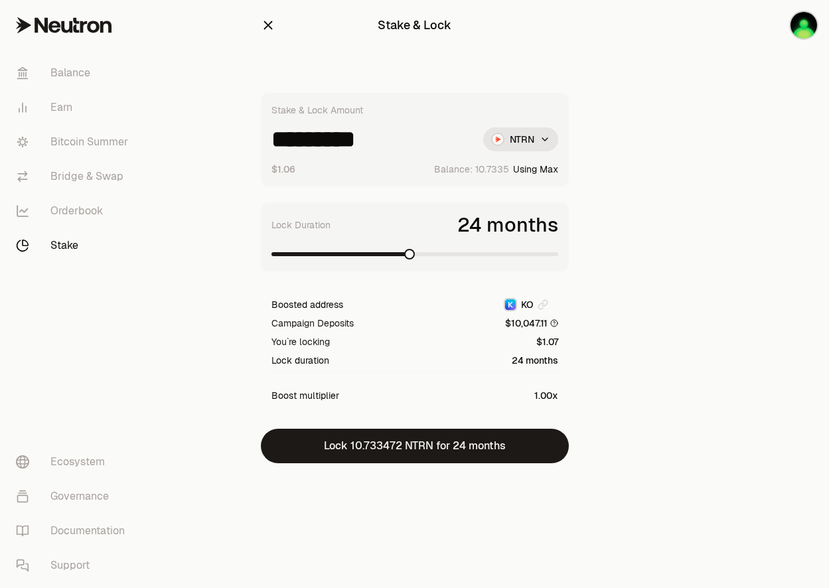
click at [785, 263] on div at bounding box center [754, 258] width 149 height 516
click at [71, 144] on font "Bitcoin Summer" at bounding box center [89, 142] width 78 height 16
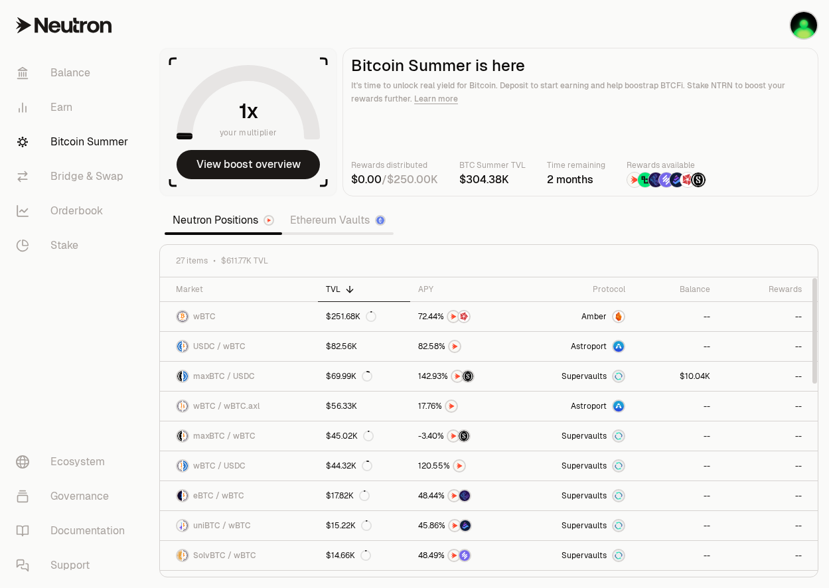
click at [793, 188] on main "Bitcoin Summer is here It's time to unlock real yield for Bitcoin. Deposit to s…" at bounding box center [580, 122] width 476 height 149
